Goal: Navigation & Orientation: Find specific page/section

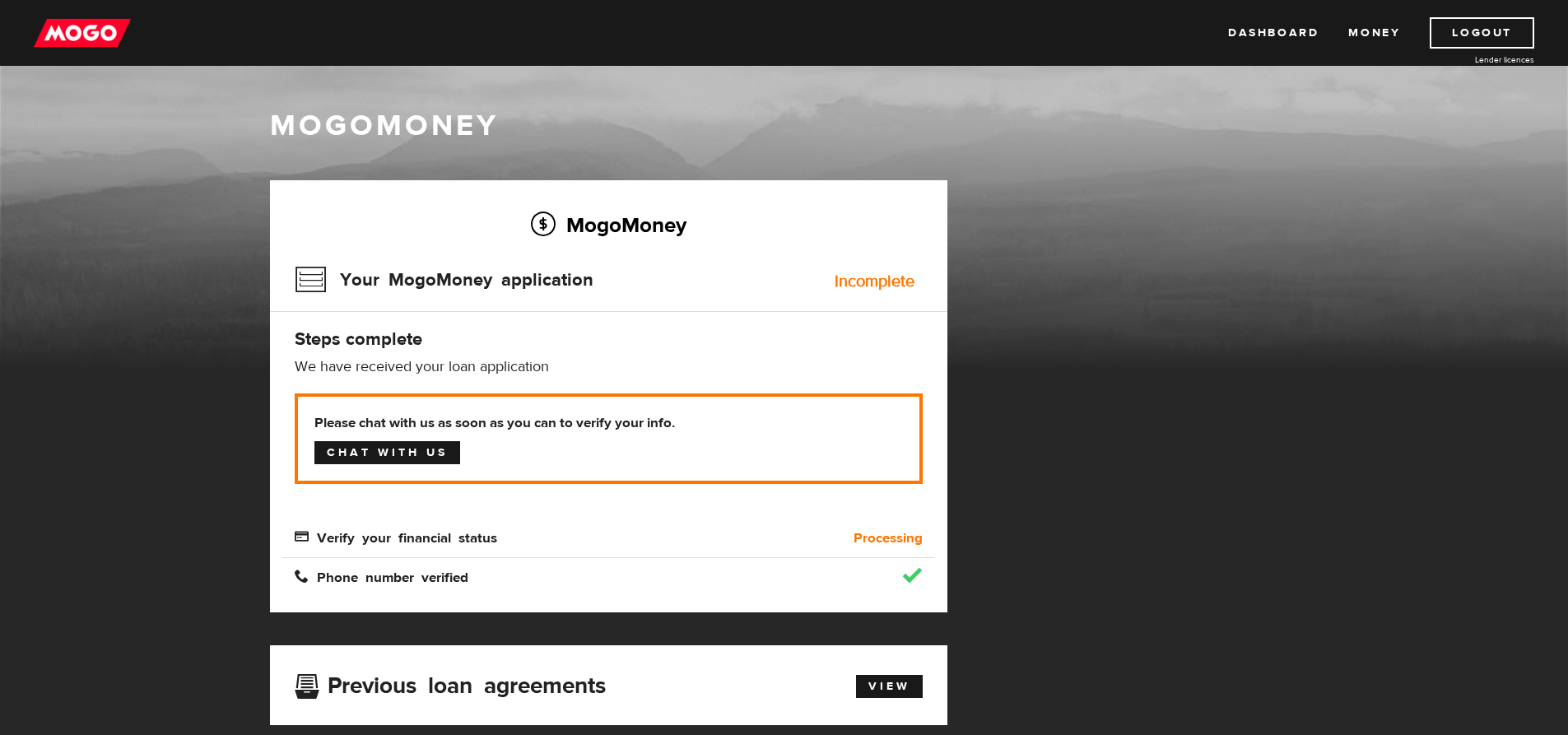
click at [388, 451] on link "Chat with us" at bounding box center [387, 452] width 146 height 23
click at [1285, 31] on link "Dashboard" at bounding box center [1273, 33] width 90 height 31
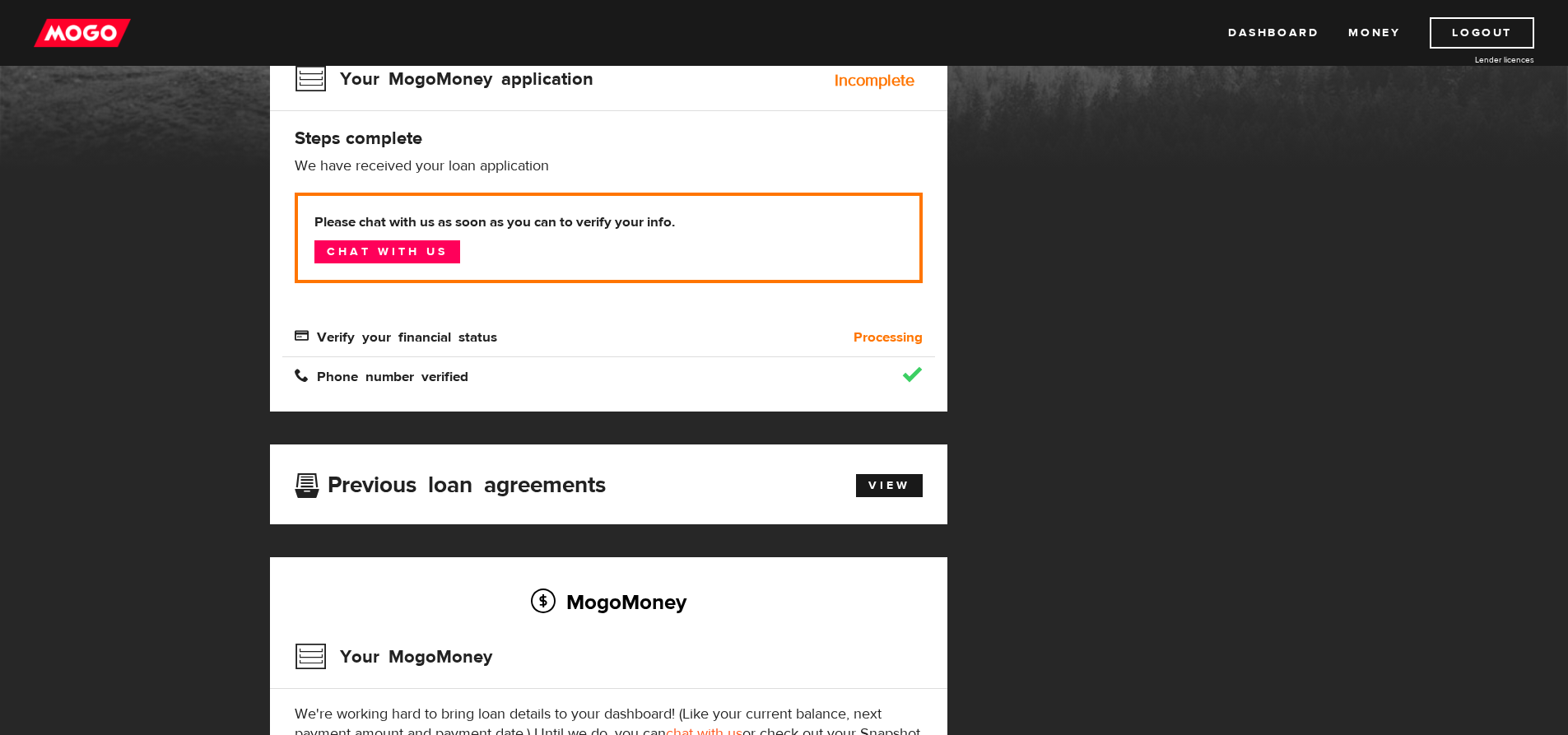
scroll to position [164, 0]
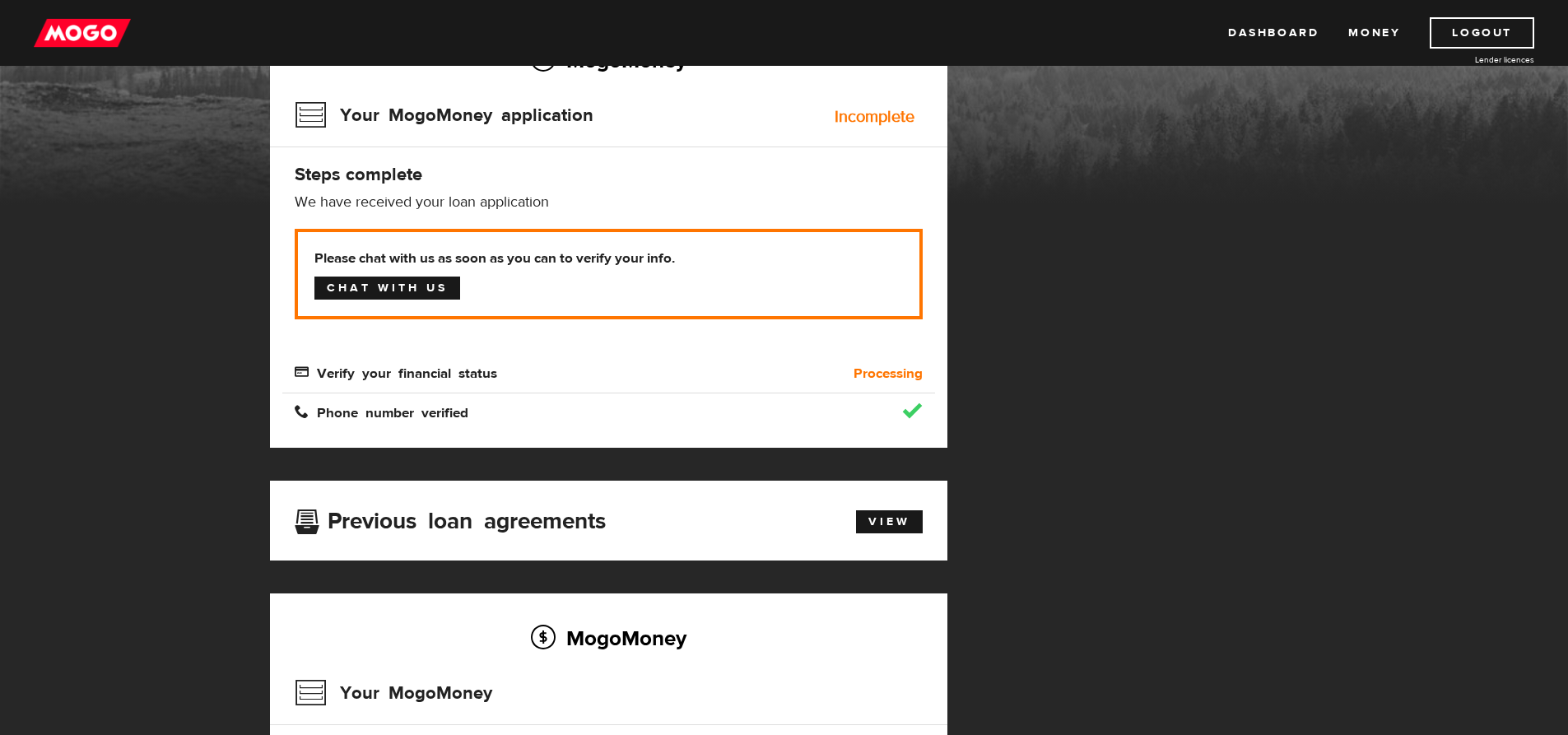
click at [426, 285] on link "Chat with us" at bounding box center [387, 287] width 146 height 23
click at [400, 286] on link "Chat with us" at bounding box center [387, 287] width 146 height 23
click at [1374, 38] on link "Money" at bounding box center [1374, 33] width 52 height 31
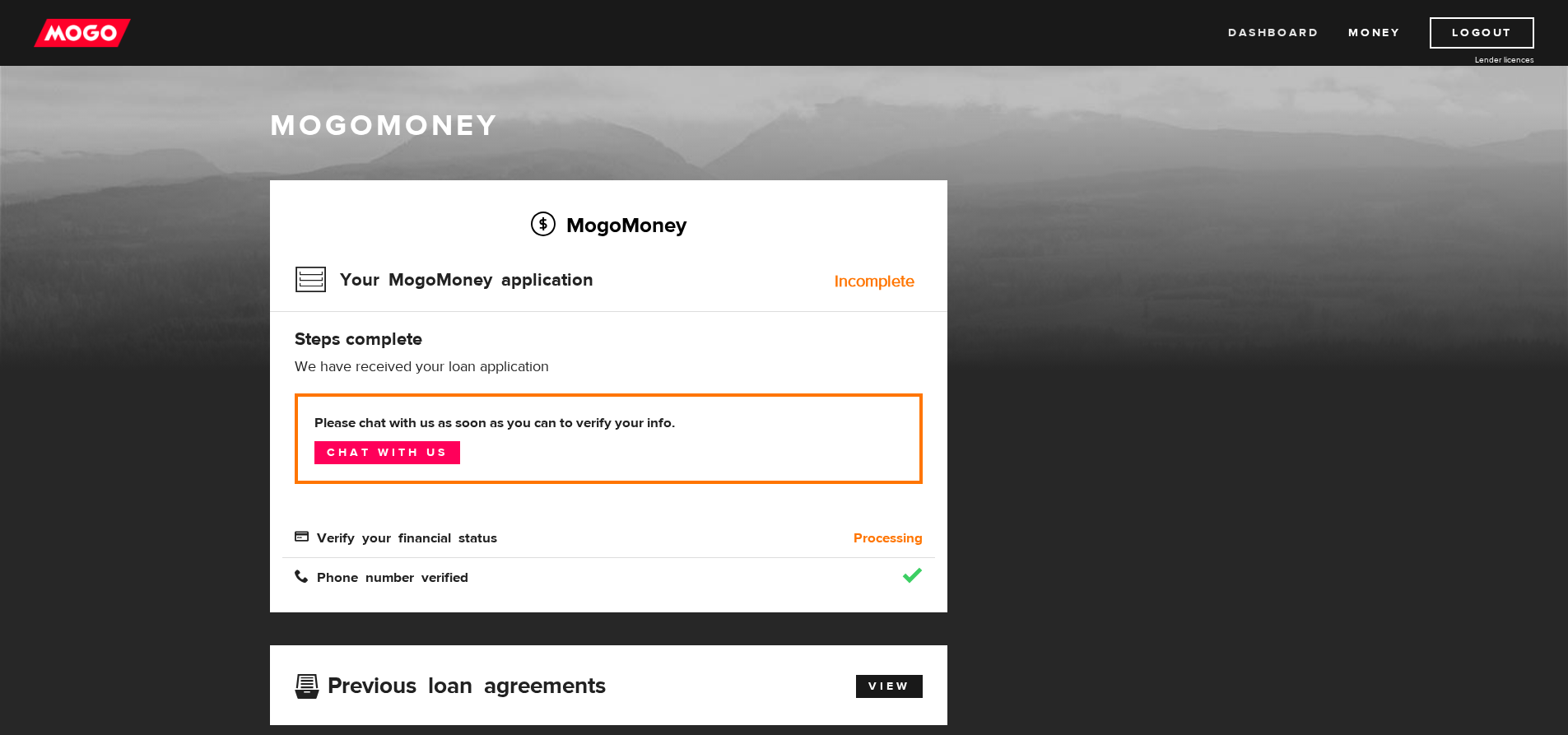
click at [1256, 34] on link "Dashboard" at bounding box center [1273, 33] width 90 height 31
